Goal: Register for event/course

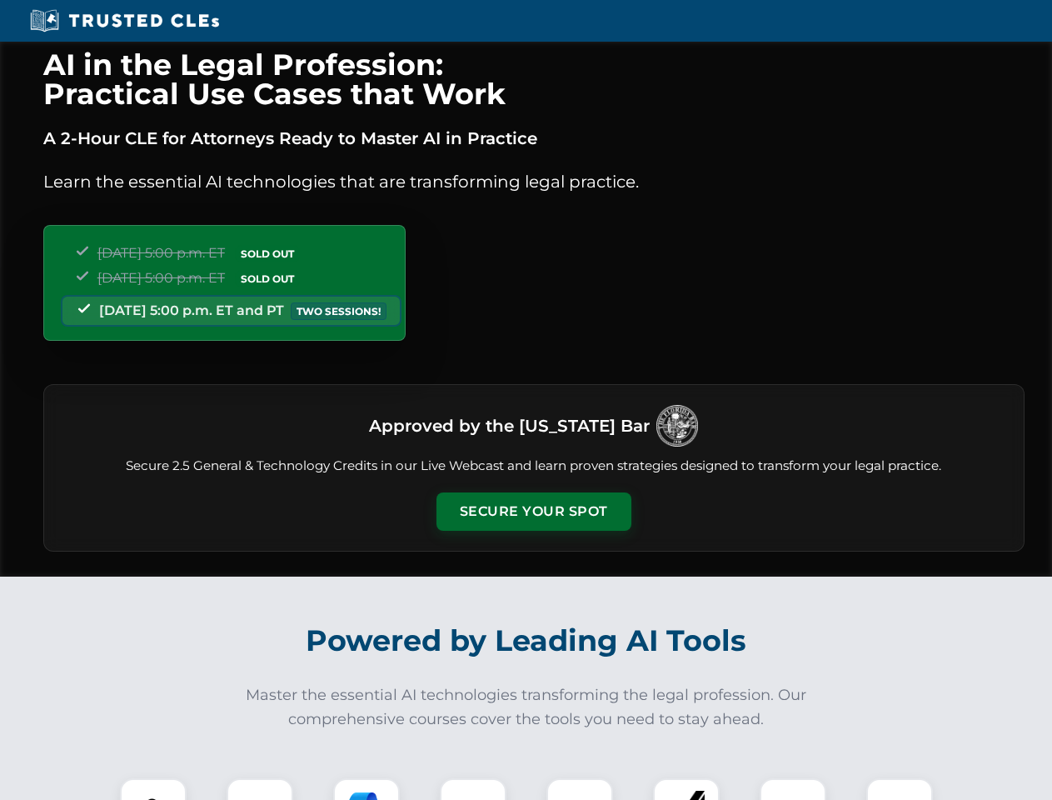
click at [533, 511] on button "Secure Your Spot" at bounding box center [533, 511] width 195 height 38
click at [153, 789] on img at bounding box center [153, 811] width 48 height 48
